Goal: Information Seeking & Learning: Find specific fact

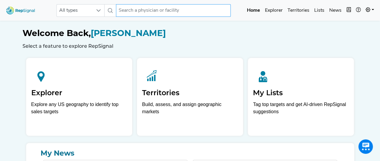
click at [140, 10] on input "text" at bounding box center [173, 10] width 115 height 13
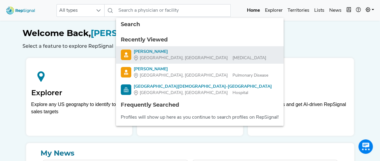
click at [156, 49] on div "[PERSON_NAME]" at bounding box center [200, 52] width 133 height 6
type input "[PERSON_NAME]"
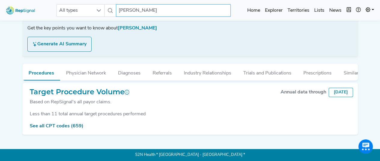
scroll to position [111, 0]
click at [69, 125] on link "See all CPT codes (659)" at bounding box center [57, 126] width 54 height 5
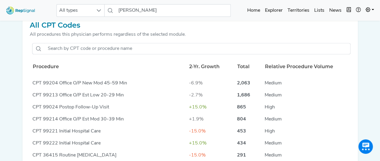
scroll to position [216, 0]
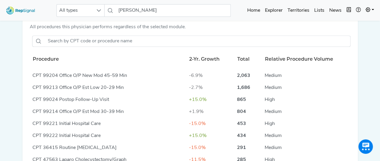
click at [99, 49] on div at bounding box center [191, 41] width 323 height 16
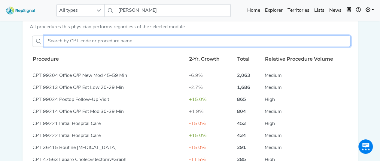
click at [98, 47] on input "text" at bounding box center [197, 40] width 307 height 11
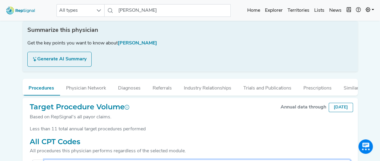
scroll to position [0, 0]
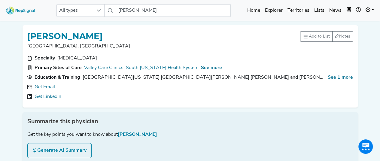
type input "32"
click at [12, 12] on img at bounding box center [21, 10] width 34 height 13
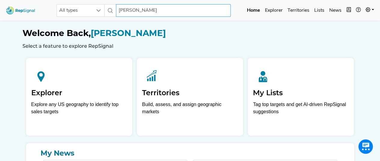
click at [149, 10] on input "[PERSON_NAME]" at bounding box center [173, 10] width 115 height 13
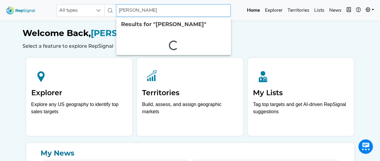
click at [149, 10] on input "[PERSON_NAME]" at bounding box center [173, 10] width 115 height 13
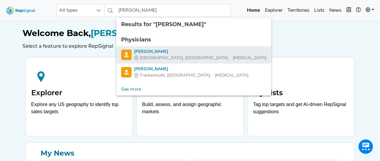
click at [153, 54] on div "[PERSON_NAME]" at bounding box center [200, 52] width 133 height 6
type input "[PERSON_NAME]"
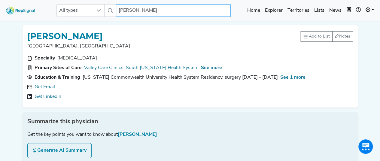
scroll to position [111, 0]
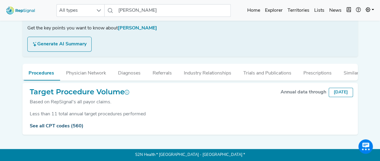
click at [57, 127] on link "See all CPT codes (560)" at bounding box center [57, 126] width 54 height 5
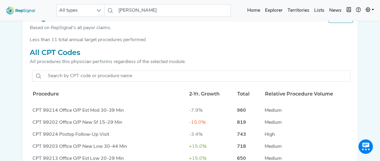
scroll to position [187, 0]
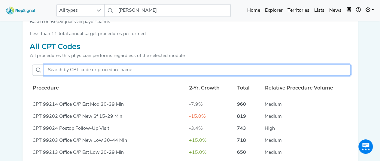
click at [93, 75] on input "text" at bounding box center [197, 69] width 307 height 11
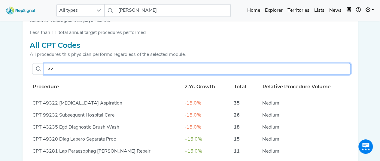
scroll to position [184, 0]
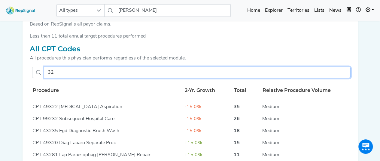
click at [84, 74] on input "32" at bounding box center [197, 72] width 307 height 11
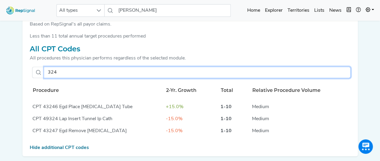
type input "32"
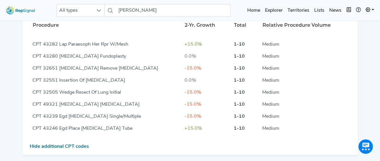
scroll to position [69, 0]
click at [149, 13] on input "[PERSON_NAME]" at bounding box center [173, 10] width 115 height 13
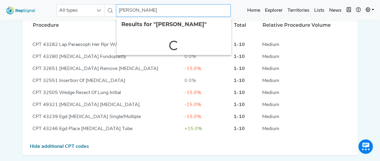
click at [149, 13] on input "[PERSON_NAME]" at bounding box center [173, 10] width 115 height 13
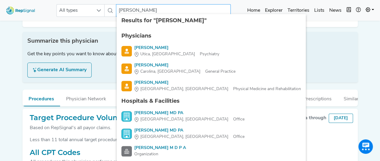
scroll to position [53, 0]
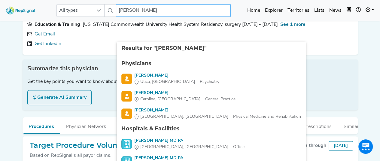
click at [150, 13] on input "[PERSON_NAME]" at bounding box center [173, 10] width 115 height 13
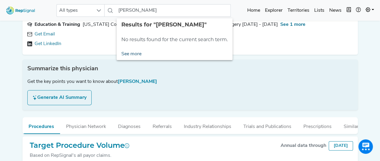
click at [133, 51] on link "See more" at bounding box center [132, 54] width 30 height 12
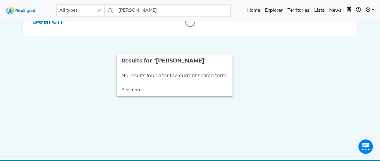
scroll to position [0, 0]
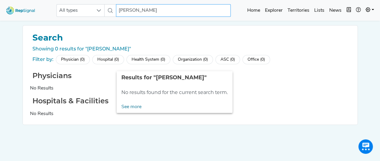
click at [166, 11] on input "[PERSON_NAME]" at bounding box center [173, 10] width 115 height 13
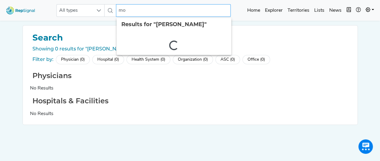
type input "m"
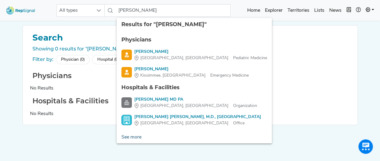
click at [133, 137] on link "See more" at bounding box center [132, 137] width 30 height 12
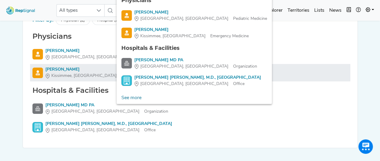
scroll to position [40, 0]
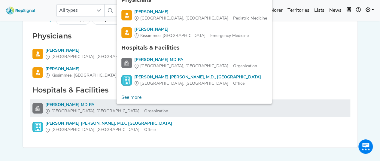
click at [90, 106] on div "[PERSON_NAME] MD PA" at bounding box center [106, 105] width 123 height 6
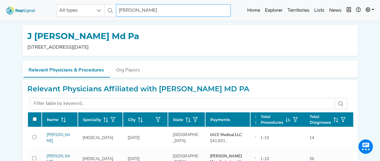
click at [171, 12] on input "[PERSON_NAME]" at bounding box center [173, 10] width 115 height 13
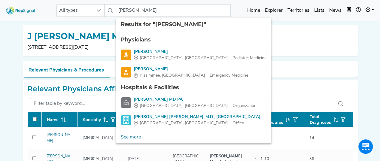
click at [156, 113] on ul "Physicians [PERSON_NAME], AZ Pediatric Medicine [PERSON_NAME], [GEOGRAPHIC_DATA…" at bounding box center [193, 81] width 155 height 100
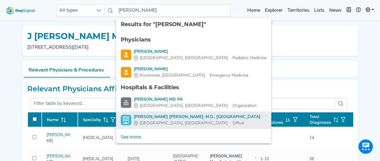
click at [153, 118] on div "[PERSON_NAME] [PERSON_NAME], M.D., [GEOGRAPHIC_DATA]" at bounding box center [197, 117] width 127 height 6
type input "[PERSON_NAME] [PERSON_NAME], M.D., [GEOGRAPHIC_DATA]"
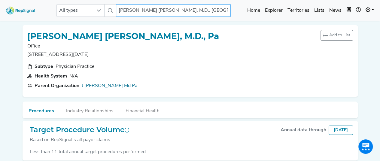
scroll to position [26, 0]
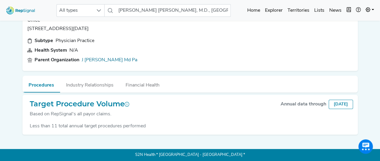
click at [105, 127] on div "Less than 11 total annual target procedures performed" at bounding box center [190, 126] width 326 height 7
click at [108, 124] on div "Less than 11 total annual target procedures performed" at bounding box center [190, 126] width 326 height 7
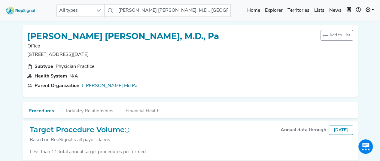
scroll to position [0, 4]
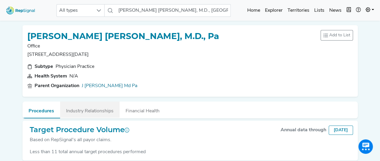
click at [102, 111] on button "Industry Relationships" at bounding box center [90, 110] width 60 height 16
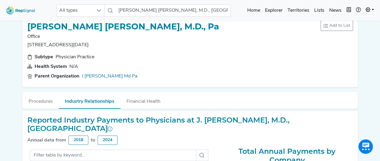
scroll to position [0, 0]
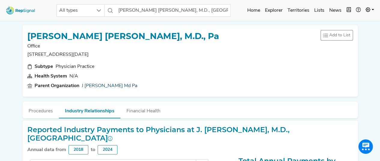
click at [116, 86] on link "J [PERSON_NAME] Md Pa" at bounding box center [110, 85] width 56 height 7
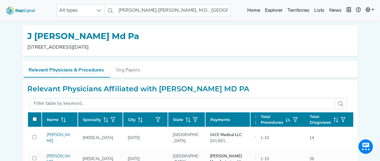
scroll to position [17, 0]
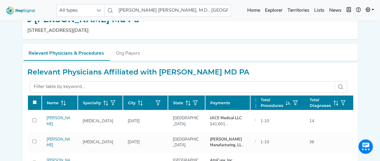
drag, startPoint x: 254, startPoint y: 72, endPoint x: 159, endPoint y: 66, distance: 95.5
click at [159, 66] on div "Relevant Physicians Affiliated with [PERSON_NAME] MD PA Name Specialty City Sta…" at bounding box center [190, 134] width 335 height 142
copy h2 "[PERSON_NAME] MD PA"
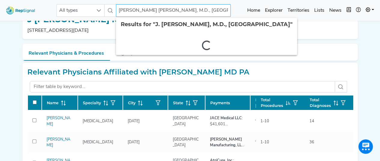
click at [176, 12] on input "[PERSON_NAME] [PERSON_NAME], M.D., [GEOGRAPHIC_DATA]" at bounding box center [173, 10] width 115 height 13
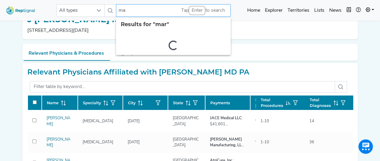
type input "m"
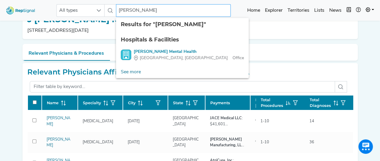
click at [170, 13] on input "[PERSON_NAME]" at bounding box center [173, 10] width 115 height 13
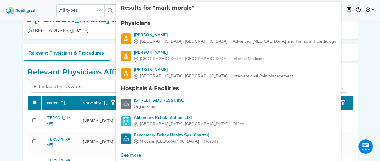
type input "[PERSON_NAME]"
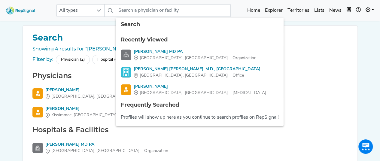
click at [215, 137] on div "Hospitals & Facilities [PERSON_NAME] MD PA [GEOGRAPHIC_DATA], [GEOGRAPHIC_DATA]…" at bounding box center [190, 151] width 320 height 50
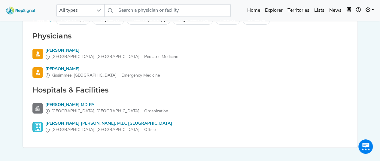
scroll to position [41, 0]
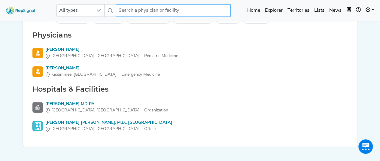
click at [179, 7] on input "text" at bounding box center [173, 10] width 115 height 13
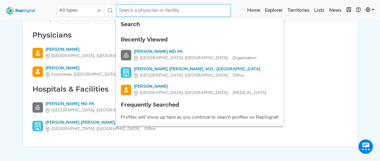
click at [179, 7] on input "text" at bounding box center [173, 10] width 115 height 13
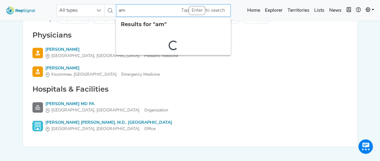
type input "a"
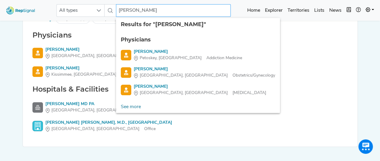
click at [168, 10] on input "[PERSON_NAME]" at bounding box center [173, 10] width 115 height 13
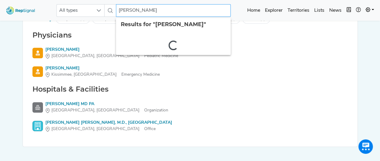
click at [158, 12] on input "[PERSON_NAME]" at bounding box center [173, 10] width 115 height 13
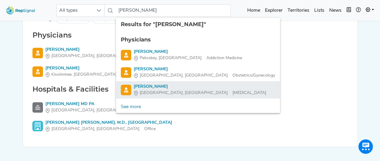
click at [176, 90] on div "[GEOGRAPHIC_DATA], [GEOGRAPHIC_DATA] [MEDICAL_DATA]" at bounding box center [200, 93] width 133 height 6
type input "[PERSON_NAME]"
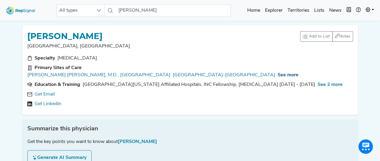
click at [278, 73] on span "See more" at bounding box center [288, 75] width 21 height 5
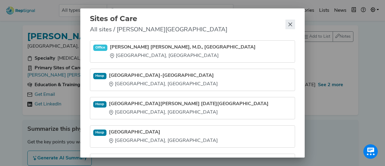
click at [289, 25] on icon "Close" at bounding box center [290, 24] width 5 height 5
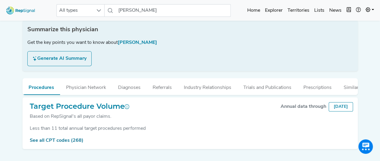
scroll to position [111, 0]
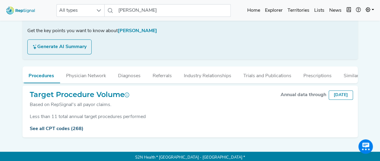
click at [70, 127] on link "See all CPT codes (268)" at bounding box center [57, 129] width 54 height 5
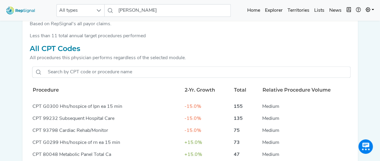
scroll to position [195, 0]
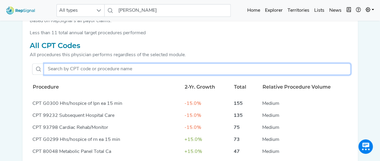
click at [102, 63] on input "text" at bounding box center [197, 68] width 307 height 11
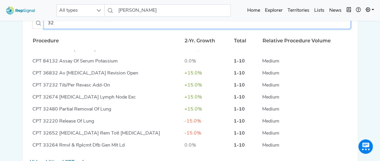
scroll to position [242, 0]
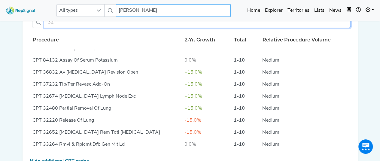
type input "32"
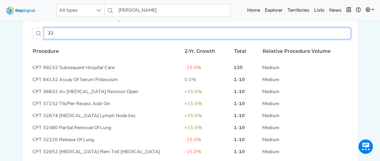
scroll to position [224, 0]
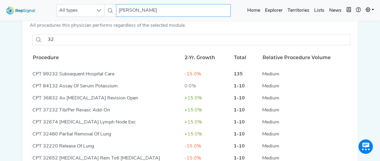
click at [152, 13] on input "[PERSON_NAME]" at bounding box center [173, 10] width 115 height 13
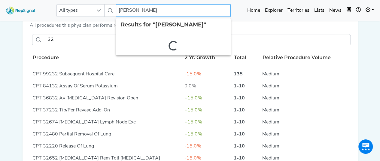
click at [152, 13] on input "[PERSON_NAME]" at bounding box center [173, 10] width 115 height 13
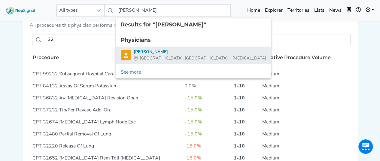
click at [160, 55] on span "[GEOGRAPHIC_DATA], [GEOGRAPHIC_DATA]" at bounding box center [184, 58] width 88 height 6
type input "[PERSON_NAME]"
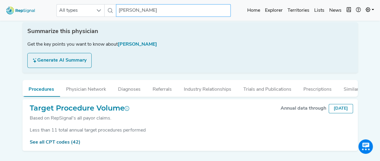
scroll to position [111, 0]
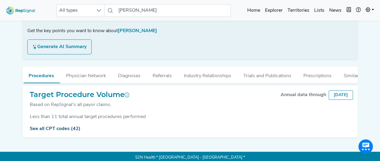
click at [63, 127] on link "See all CPT codes (42)" at bounding box center [55, 129] width 51 height 5
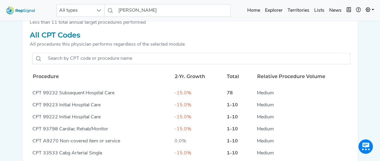
scroll to position [206, 0]
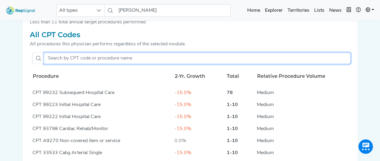
click at [74, 54] on input "text" at bounding box center [197, 58] width 307 height 11
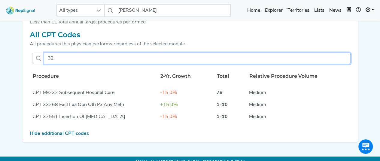
type input "32"
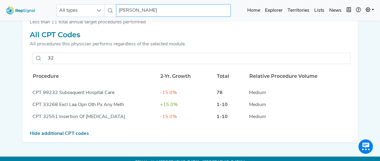
click at [151, 10] on input "[PERSON_NAME]" at bounding box center [173, 10] width 115 height 13
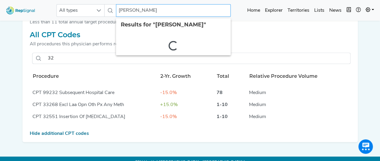
click at [151, 10] on input "[PERSON_NAME]" at bounding box center [173, 10] width 115 height 13
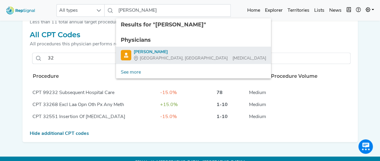
click at [162, 50] on div "[PERSON_NAME]" at bounding box center [200, 52] width 133 height 6
type input "[PERSON_NAME]"
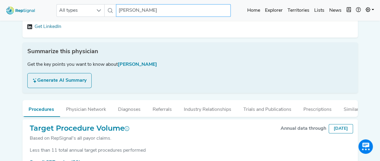
scroll to position [111, 0]
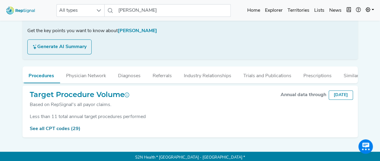
click at [62, 125] on div "See all CPT codes (29)" at bounding box center [190, 128] width 326 height 7
click at [61, 127] on link "See all CPT codes (29)" at bounding box center [55, 129] width 51 height 5
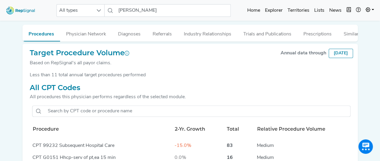
scroll to position [153, 0]
click at [87, 103] on div at bounding box center [191, 111] width 323 height 16
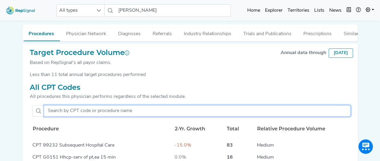
click at [88, 106] on input "text" at bounding box center [197, 110] width 307 height 11
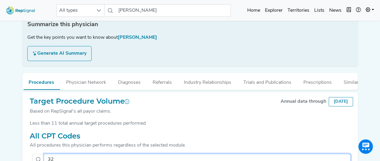
scroll to position [100, 0]
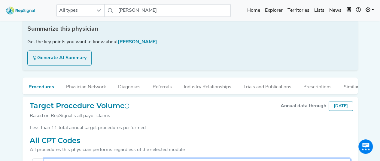
type input "32"
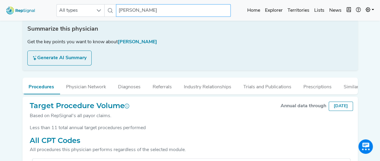
click at [167, 8] on input "[PERSON_NAME]" at bounding box center [173, 10] width 115 height 13
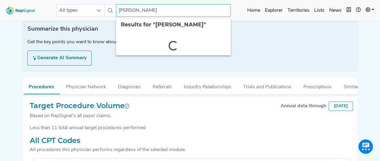
click at [167, 8] on input "[PERSON_NAME]" at bounding box center [173, 10] width 115 height 13
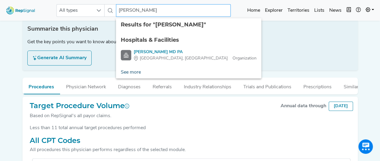
type input "[PERSON_NAME]"
click at [132, 75] on link "See more" at bounding box center [131, 72] width 30 height 12
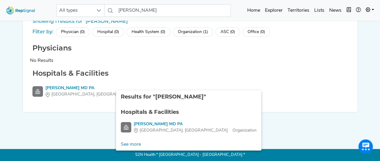
scroll to position [28, 0]
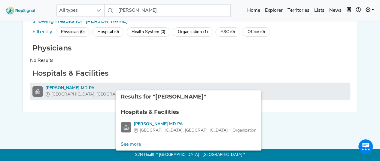
click at [77, 85] on div "[PERSON_NAME] MD PA" at bounding box center [106, 88] width 123 height 6
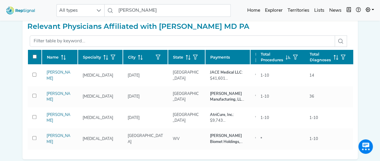
scroll to position [65, 0]
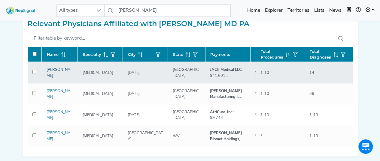
click at [56, 71] on link "[PERSON_NAME]" at bounding box center [59, 73] width 24 height 10
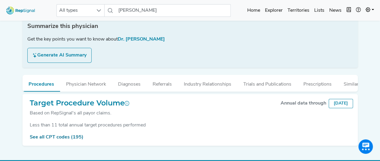
scroll to position [111, 0]
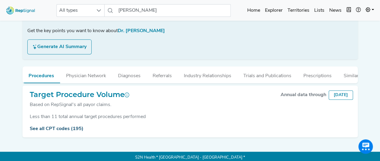
click at [59, 127] on link "See all CPT codes (195)" at bounding box center [57, 129] width 54 height 5
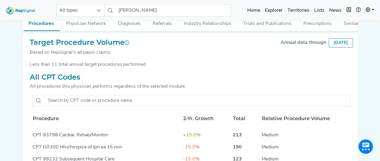
scroll to position [164, 0]
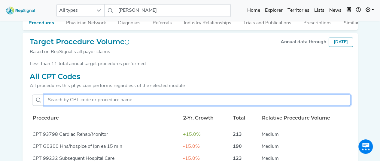
click at [86, 98] on input "text" at bounding box center [197, 99] width 307 height 11
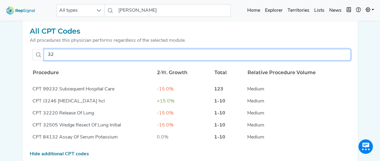
scroll to position [210, 0]
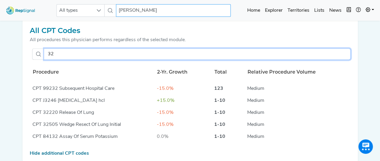
type input "32"
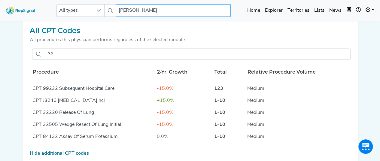
click at [154, 10] on input "[PERSON_NAME]" at bounding box center [173, 10] width 115 height 13
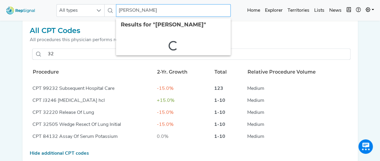
click at [154, 10] on input "[PERSON_NAME]" at bounding box center [173, 10] width 115 height 13
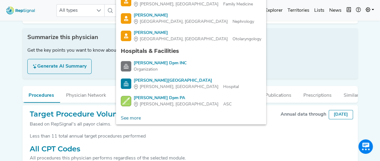
scroll to position [91, 0]
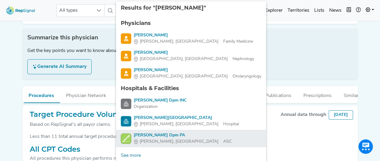
click at [192, 136] on body "All types [PERSON_NAME] 8 results are available Tap Enter to search Home Explor…" at bounding box center [190, 108] width 380 height 398
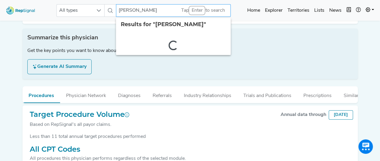
click at [139, 14] on input "[PERSON_NAME]" at bounding box center [173, 10] width 115 height 13
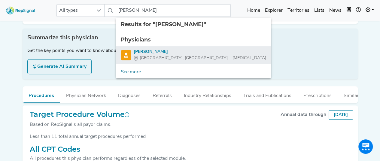
click at [144, 50] on div "[PERSON_NAME]" at bounding box center [200, 52] width 133 height 6
type input "[PERSON_NAME]"
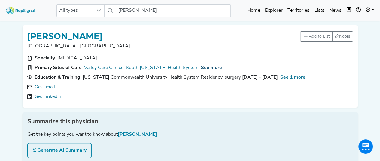
click at [201, 68] on span "See more" at bounding box center [211, 68] width 21 height 5
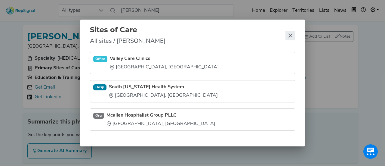
click at [293, 36] on button "Close" at bounding box center [290, 36] width 10 height 10
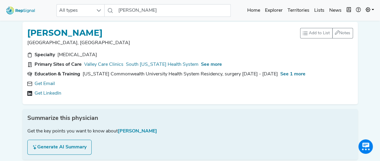
scroll to position [1, 0]
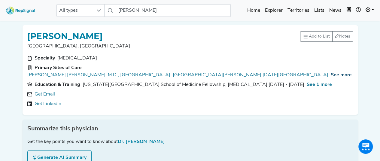
click at [331, 73] on span "See more" at bounding box center [341, 75] width 21 height 5
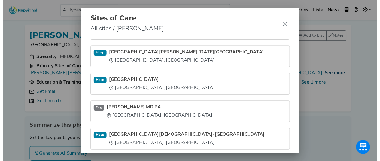
scroll to position [18, 0]
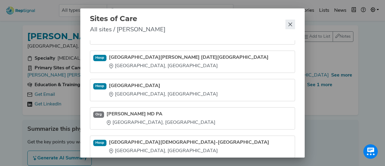
click at [287, 26] on button "Close" at bounding box center [290, 25] width 10 height 10
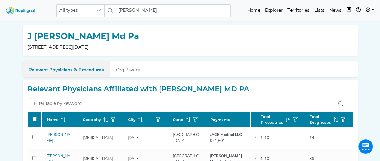
scroll to position [50, 0]
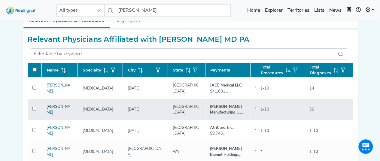
click at [57, 109] on link "[PERSON_NAME]" at bounding box center [59, 110] width 24 height 10
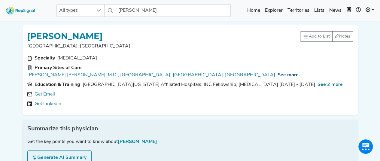
click at [278, 73] on span "See more" at bounding box center [288, 75] width 21 height 5
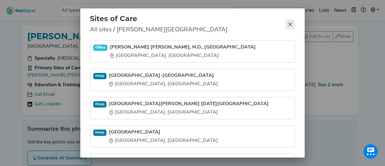
click at [290, 26] on icon "Close" at bounding box center [290, 24] width 5 height 5
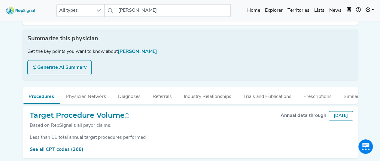
scroll to position [110, 2]
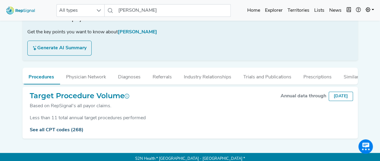
click at [64, 128] on link "See all CPT codes (268)" at bounding box center [57, 130] width 54 height 5
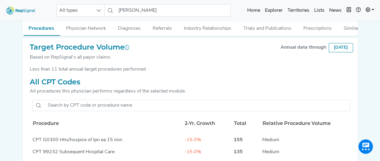
scroll to position [159, 2]
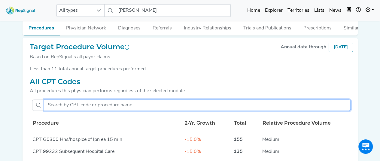
click at [76, 103] on input "text" at bounding box center [197, 104] width 307 height 11
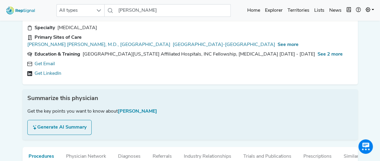
scroll to position [0, 2]
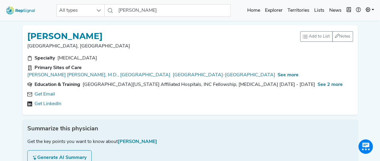
type input "32"
drag, startPoint x: 103, startPoint y: 34, endPoint x: 28, endPoint y: 32, distance: 75.8
click at [28, 32] on div "[PERSON_NAME]" at bounding box center [163, 35] width 273 height 11
copy h1 "[PERSON_NAME]"
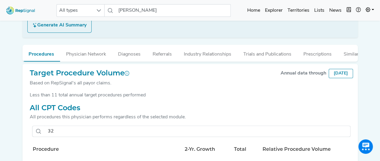
scroll to position [125, 2]
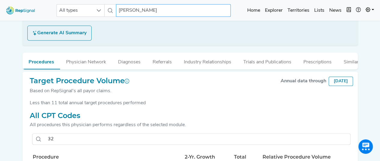
click at [156, 11] on input "[PERSON_NAME]" at bounding box center [173, 10] width 115 height 13
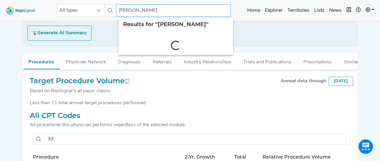
click at [156, 11] on input "[PERSON_NAME]" at bounding box center [173, 10] width 115 height 13
type input "B"
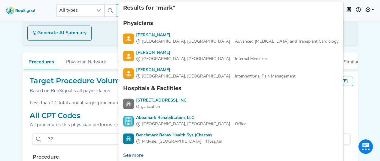
type input "mark"
click at [282, 37] on div "Summarize this physician Get the key points you want to know about [PERSON_NAME…" at bounding box center [190, 20] width 335 height 50
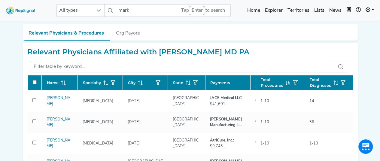
scroll to position [37, 2]
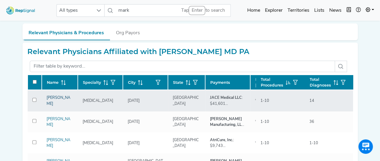
click at [50, 99] on link "[PERSON_NAME]" at bounding box center [59, 101] width 24 height 10
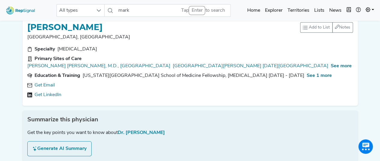
scroll to position [111, 2]
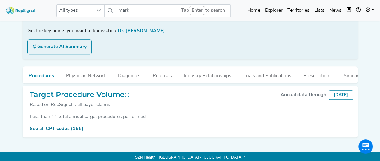
click at [57, 129] on div "See all CPT codes (195)" at bounding box center [190, 128] width 326 height 7
click at [60, 127] on link "See all CPT codes (195)" at bounding box center [57, 129] width 54 height 5
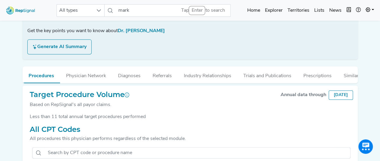
scroll to position [127, 2]
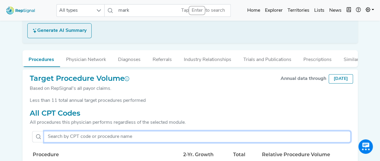
click at [75, 131] on input "text" at bounding box center [197, 136] width 307 height 11
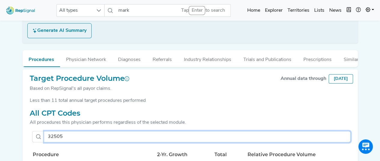
scroll to position [186, 2]
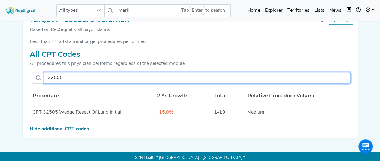
type input "32505"
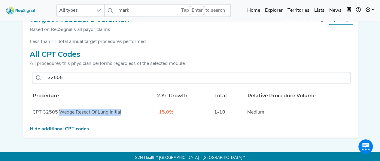
drag, startPoint x: 118, startPoint y: 108, endPoint x: 58, endPoint y: 109, distance: 60.7
click at [58, 109] on div "CPT 32505 Wedge Resect Of Lung Initial" at bounding box center [92, 112] width 120 height 7
copy div "Wedge Resect Of Lung Initial"
